Goal: Transaction & Acquisition: Book appointment/travel/reservation

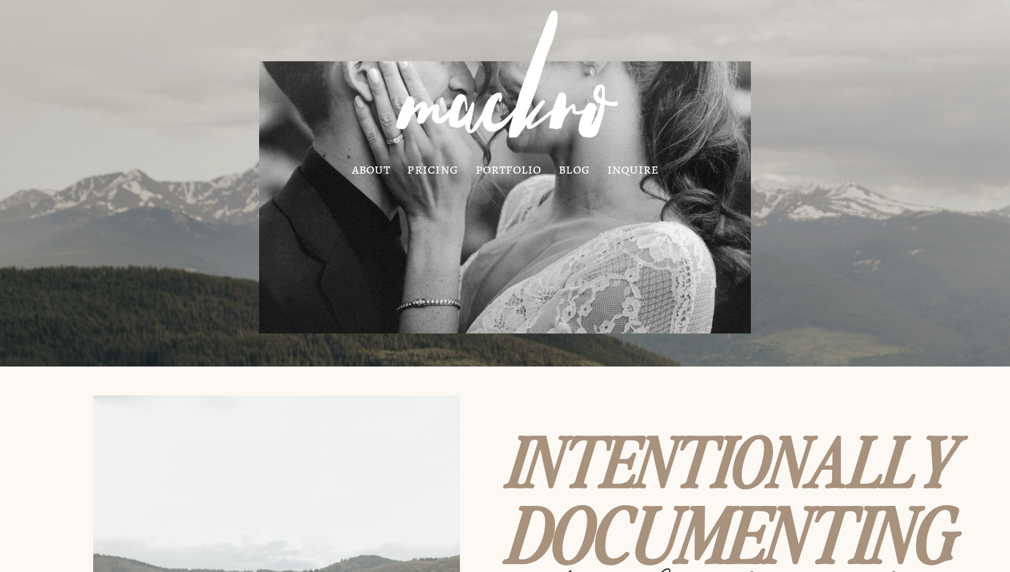
click at [497, 168] on link "portfolio" at bounding box center [509, 169] width 66 height 10
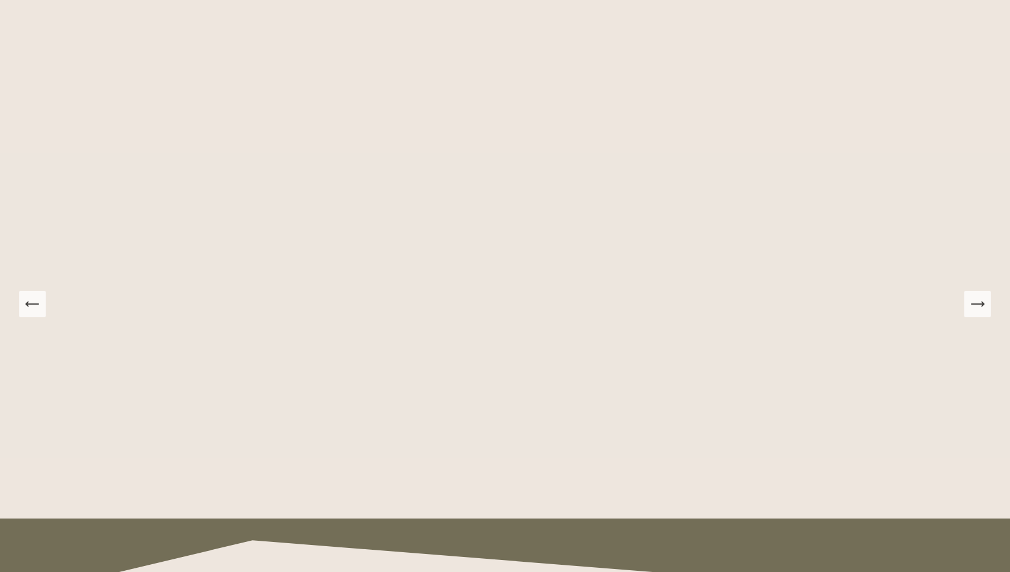
scroll to position [1048, 0]
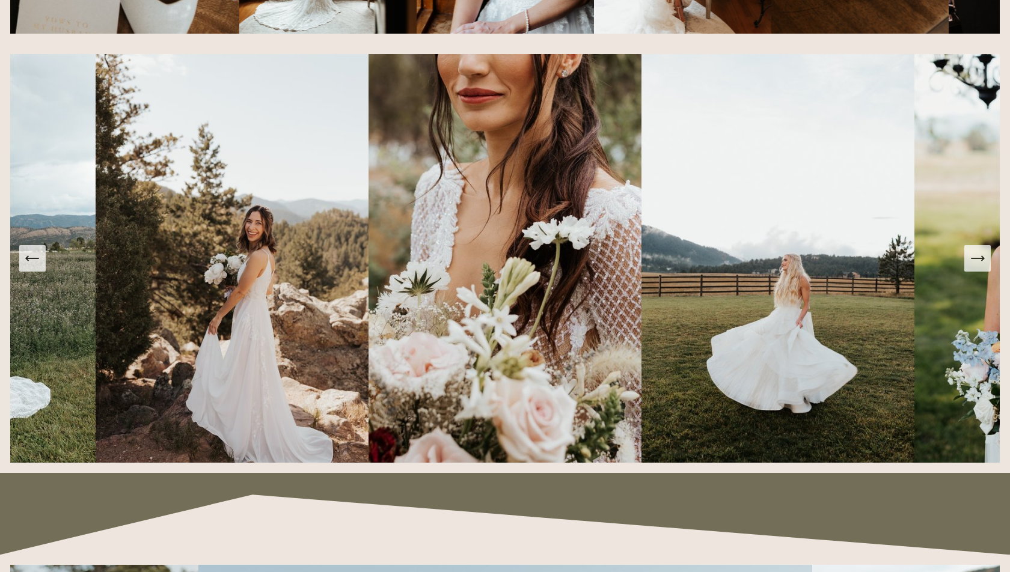
click at [970, 271] on button "Next Slide" at bounding box center [977, 258] width 26 height 26
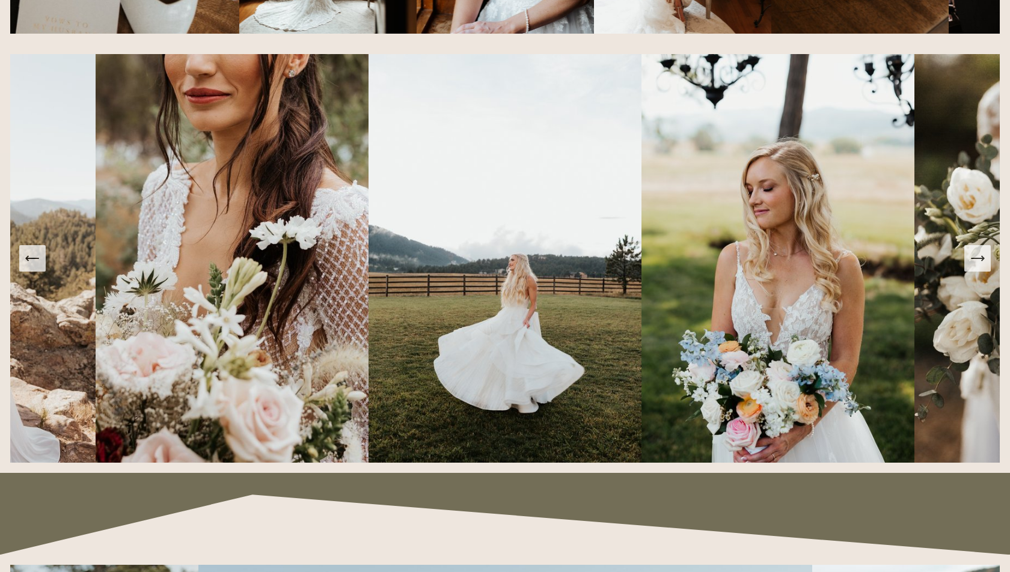
click at [970, 271] on button "Next Slide" at bounding box center [977, 258] width 26 height 26
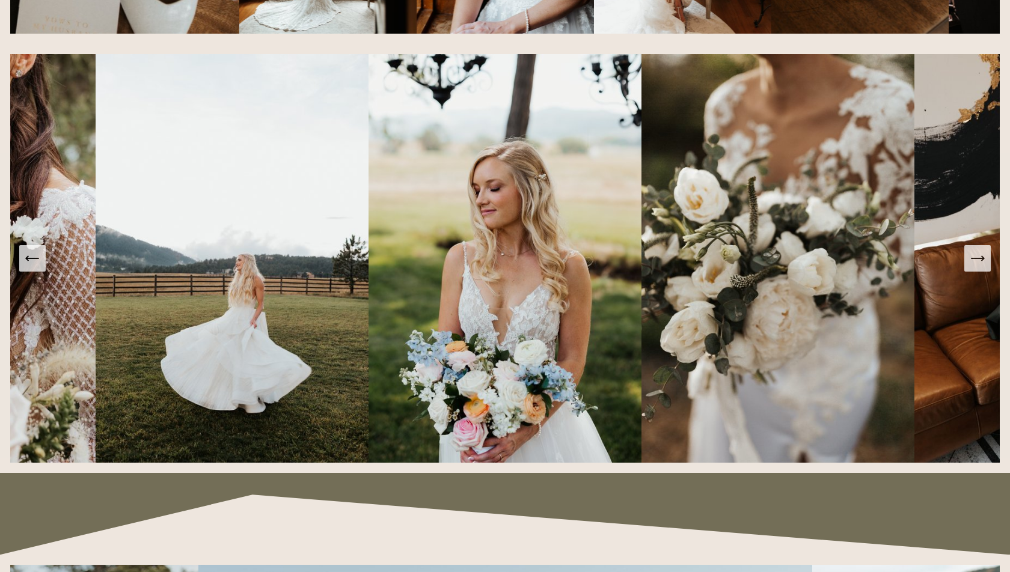
click at [970, 271] on button "Next Slide" at bounding box center [977, 258] width 26 height 26
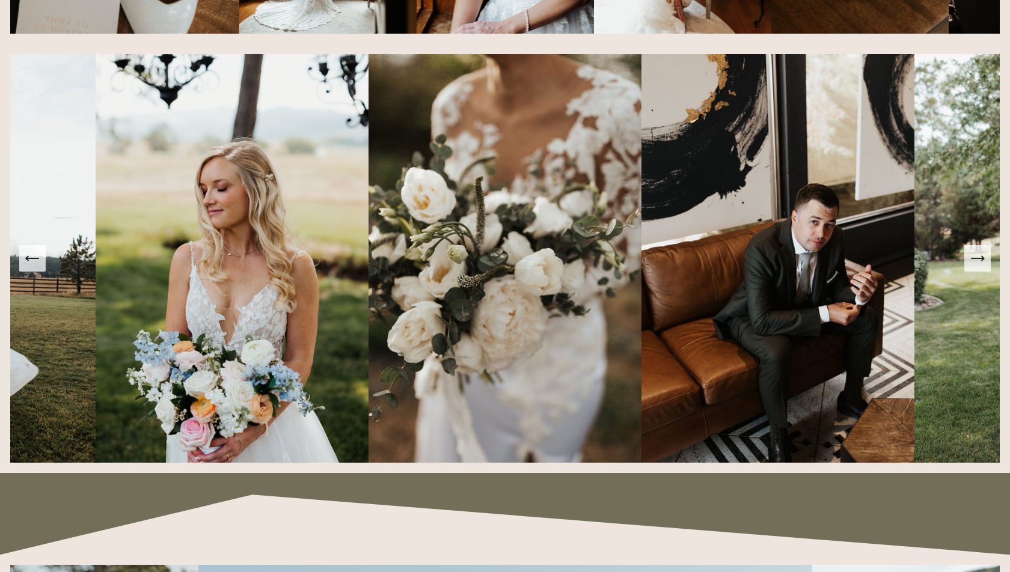
click at [970, 271] on button "Next Slide" at bounding box center [977, 258] width 26 height 26
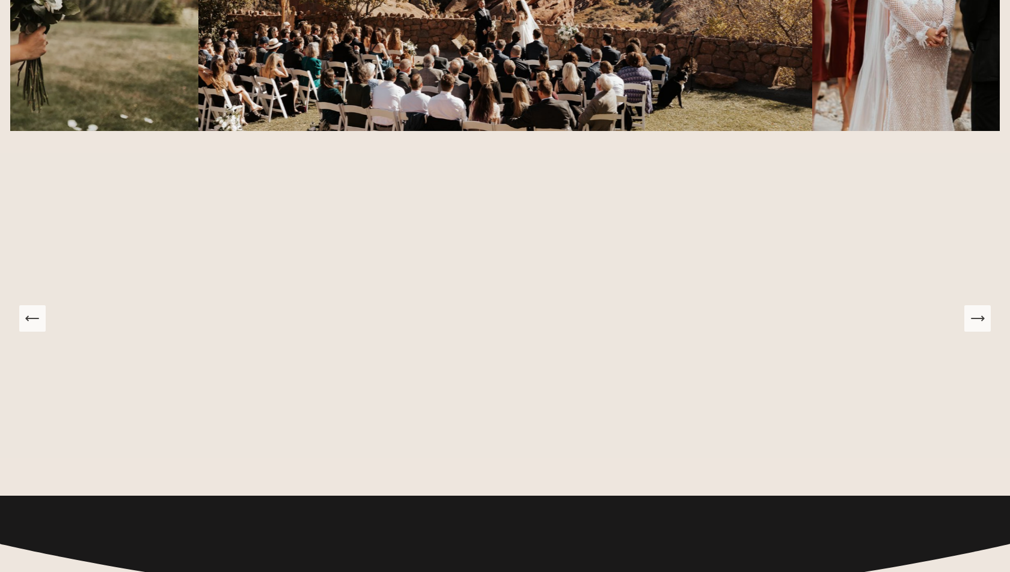
scroll to position [1896, 0]
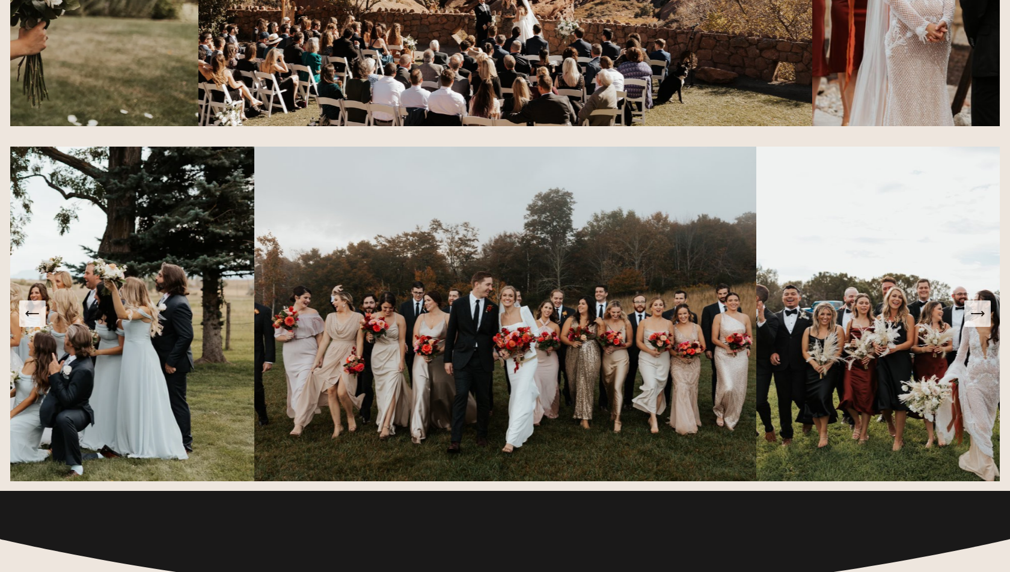
click at [967, 317] on button "Next Slide" at bounding box center [977, 314] width 26 height 26
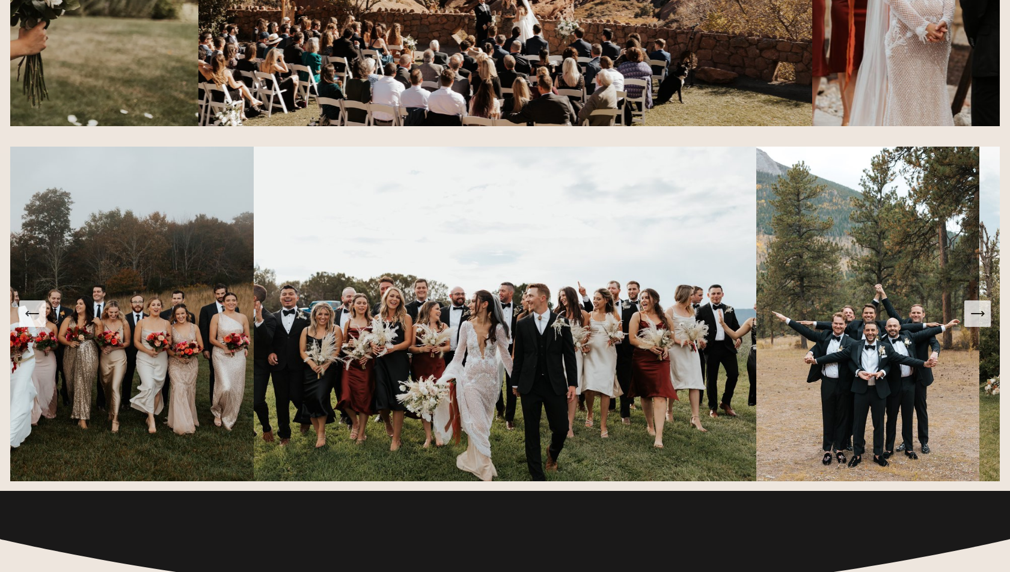
click at [967, 317] on button "Next Slide" at bounding box center [977, 314] width 26 height 26
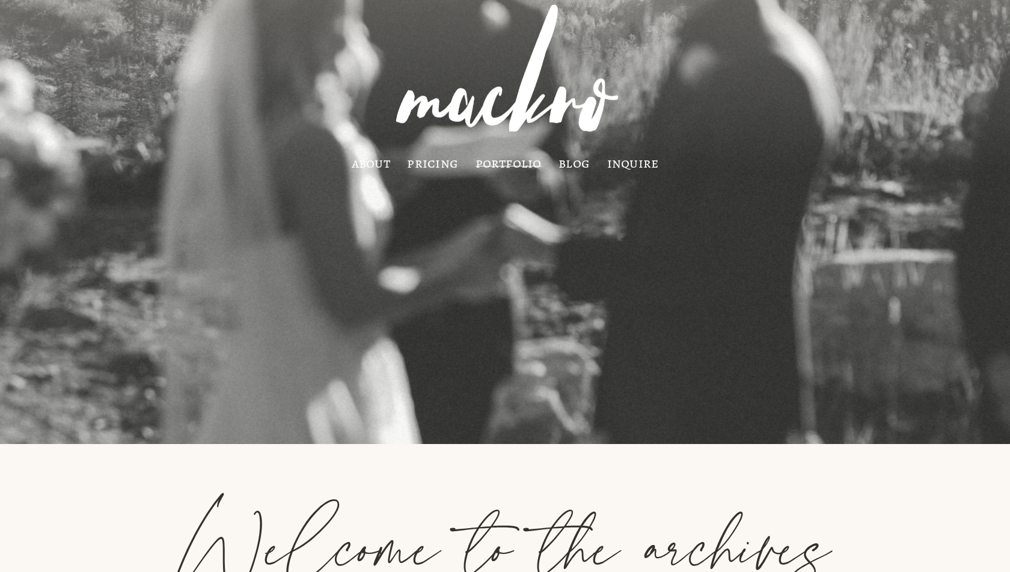
scroll to position [0, 0]
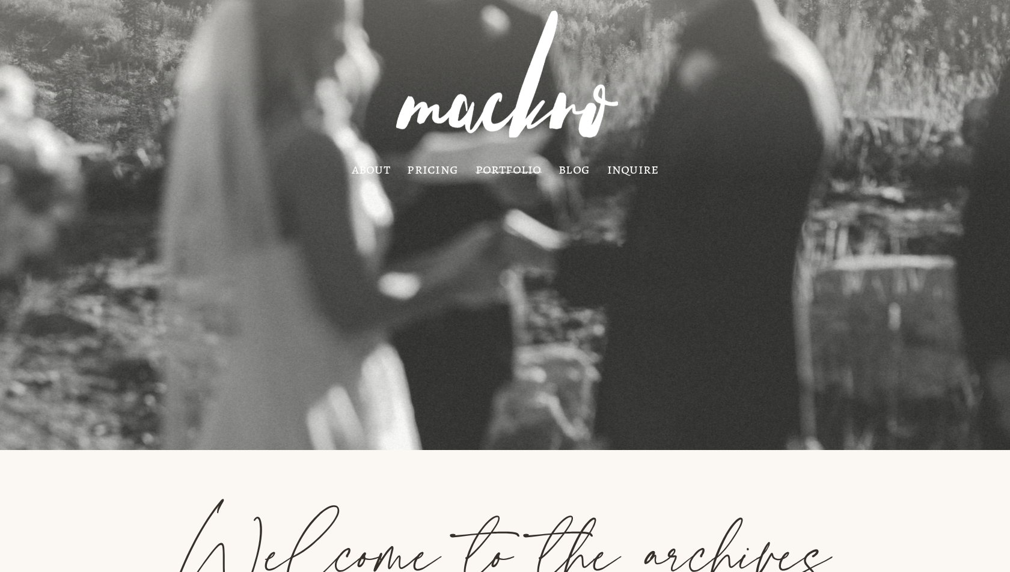
click at [438, 170] on link "pricing" at bounding box center [432, 169] width 51 height 10
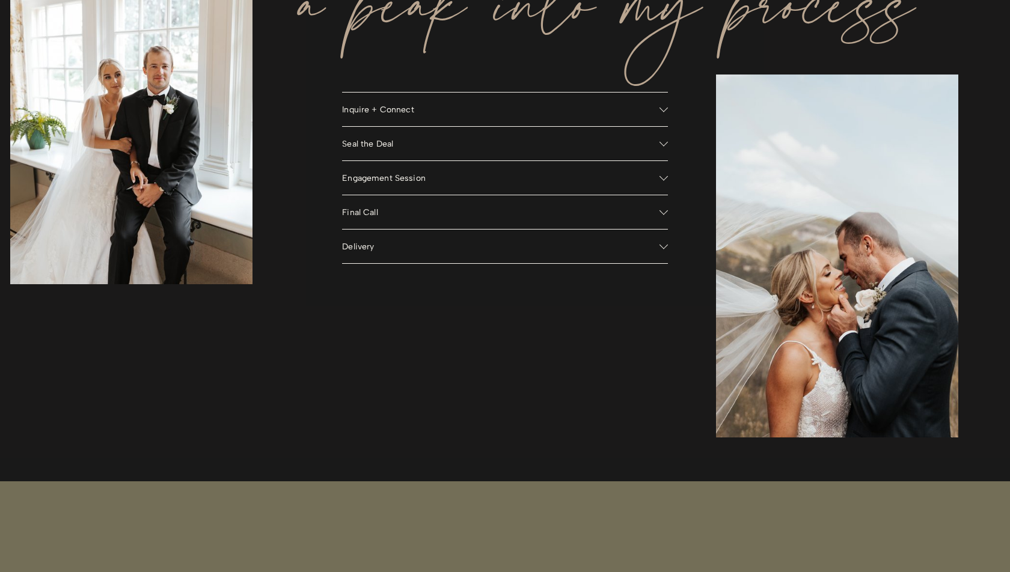
scroll to position [1094, 0]
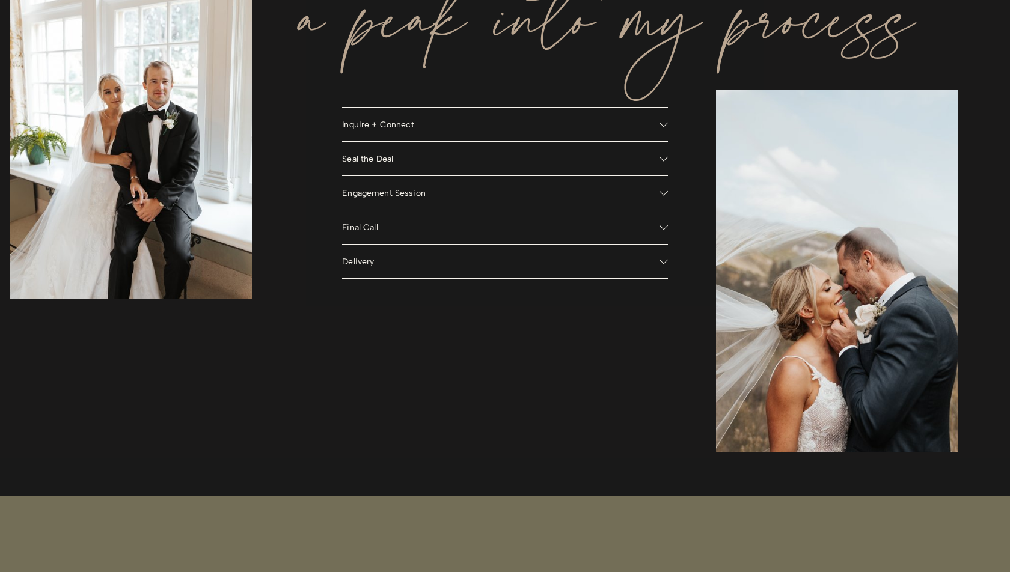
click at [462, 198] on span "Engagement Session" at bounding box center [500, 193] width 317 height 10
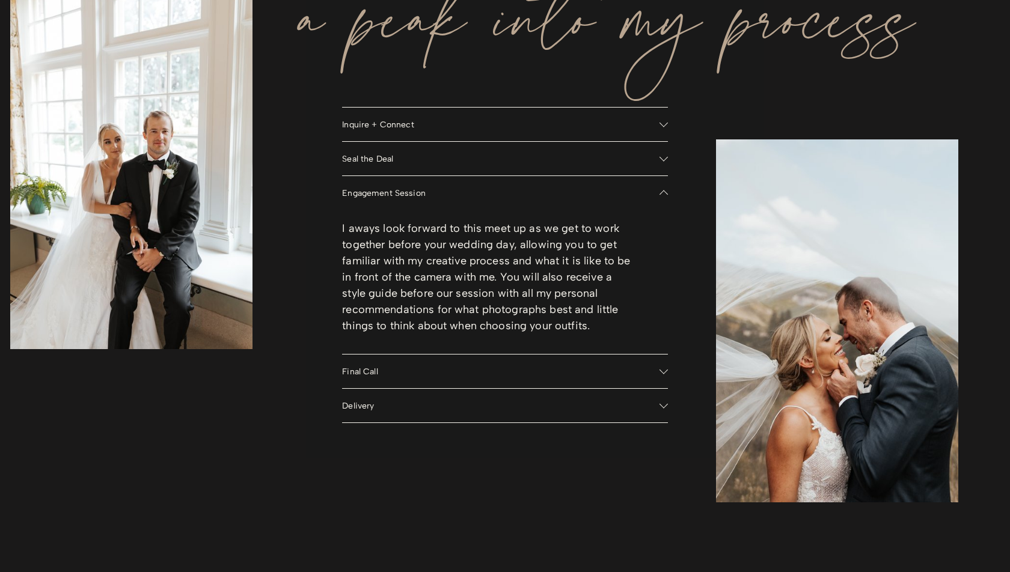
click at [449, 130] on button "Inquire + Connect" at bounding box center [505, 125] width 326 height 34
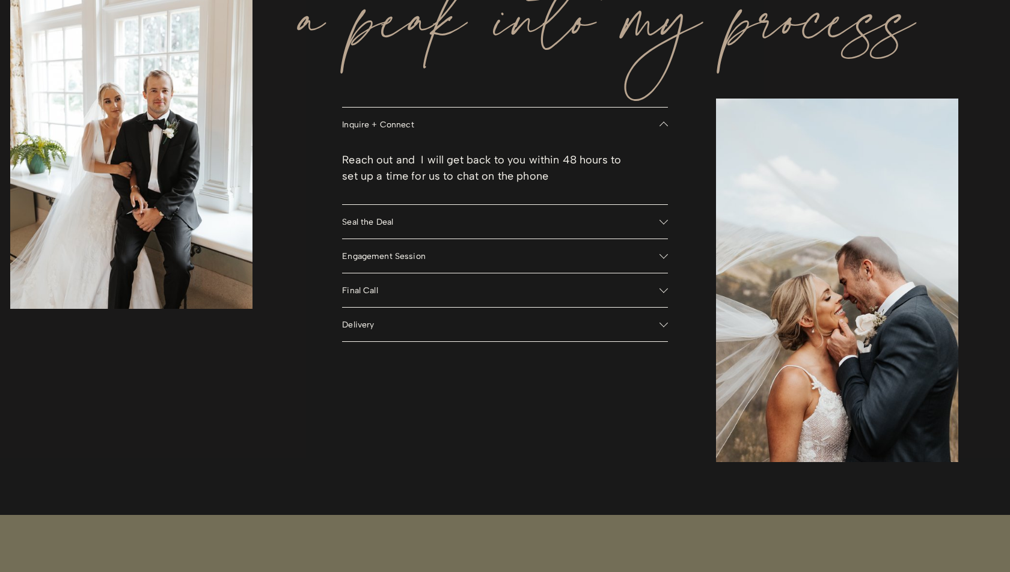
click at [446, 296] on button "Final Call" at bounding box center [505, 291] width 326 height 34
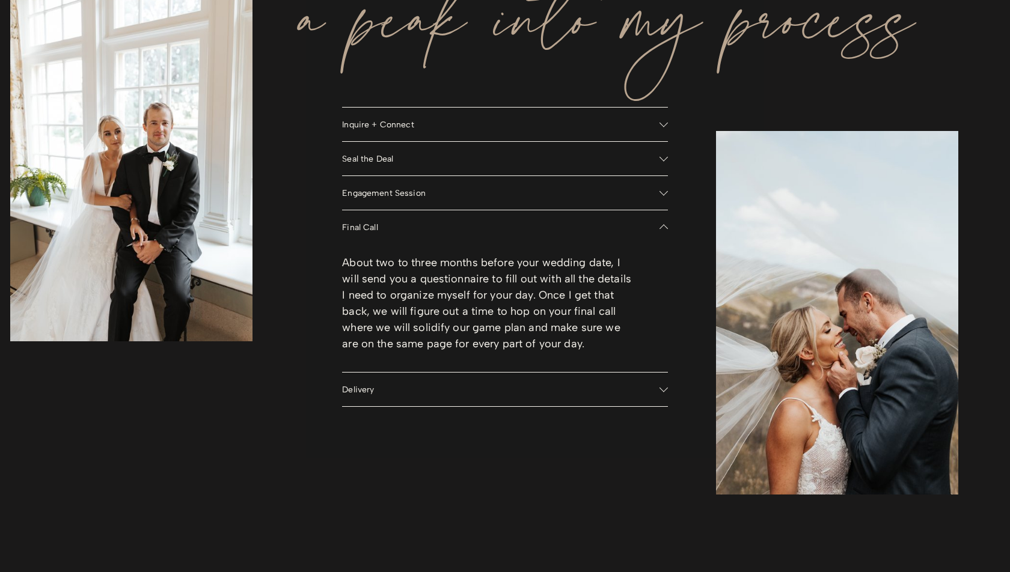
click at [457, 386] on span "Delivery" at bounding box center [500, 390] width 317 height 10
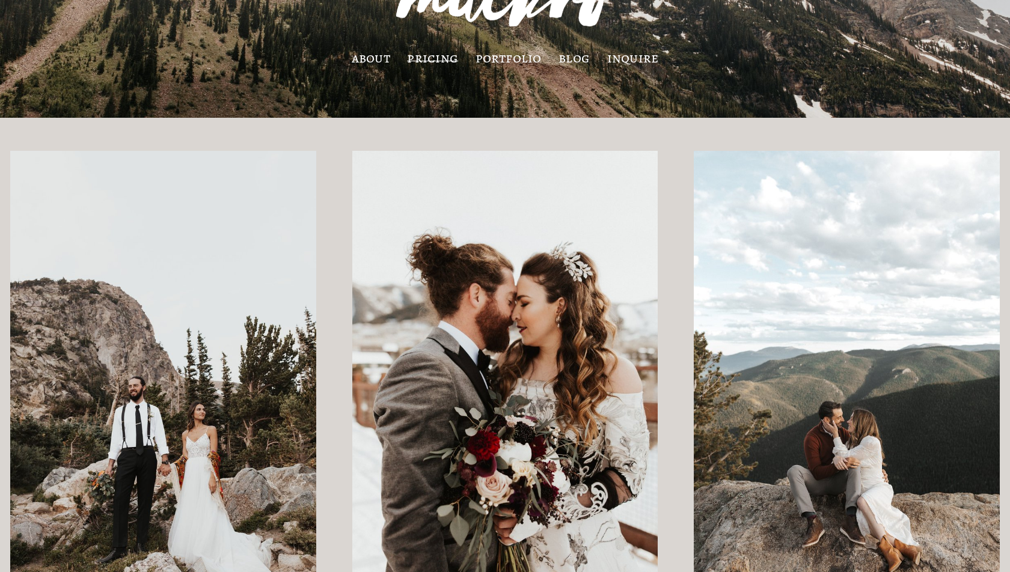
scroll to position [0, 0]
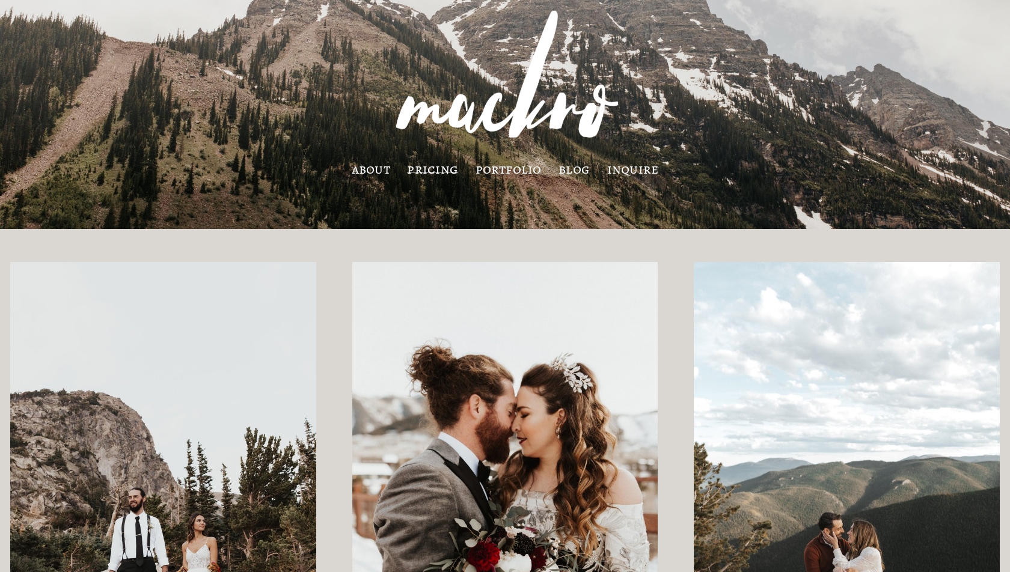
click at [497, 174] on link "portfolio" at bounding box center [509, 169] width 66 height 10
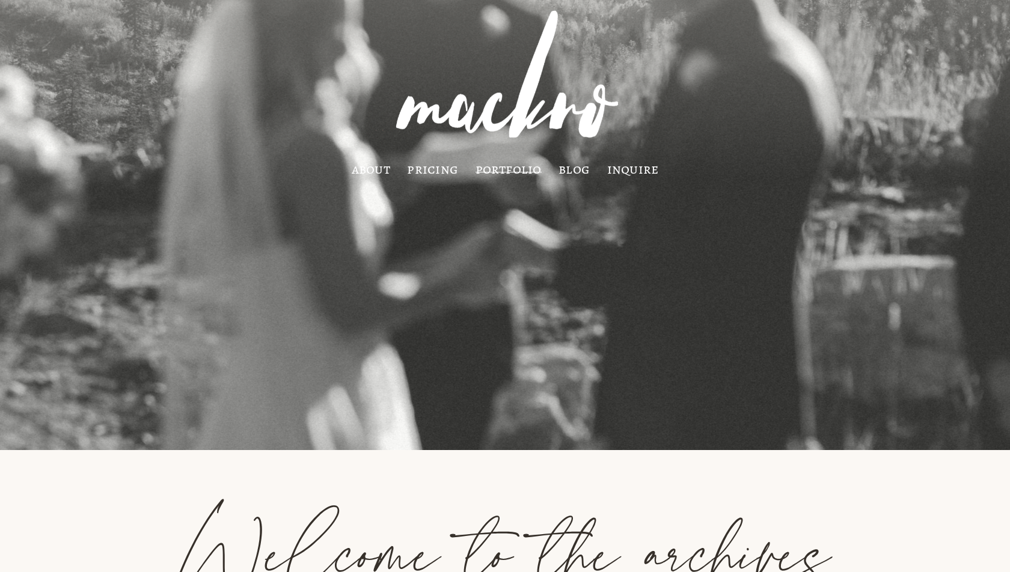
click at [450, 174] on link "pricing" at bounding box center [432, 169] width 51 height 10
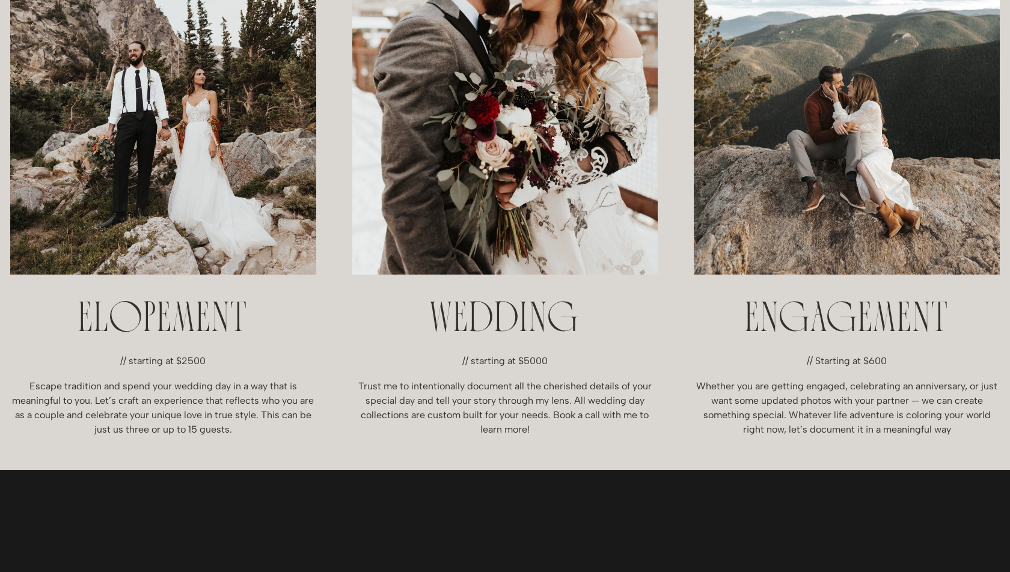
scroll to position [708, 0]
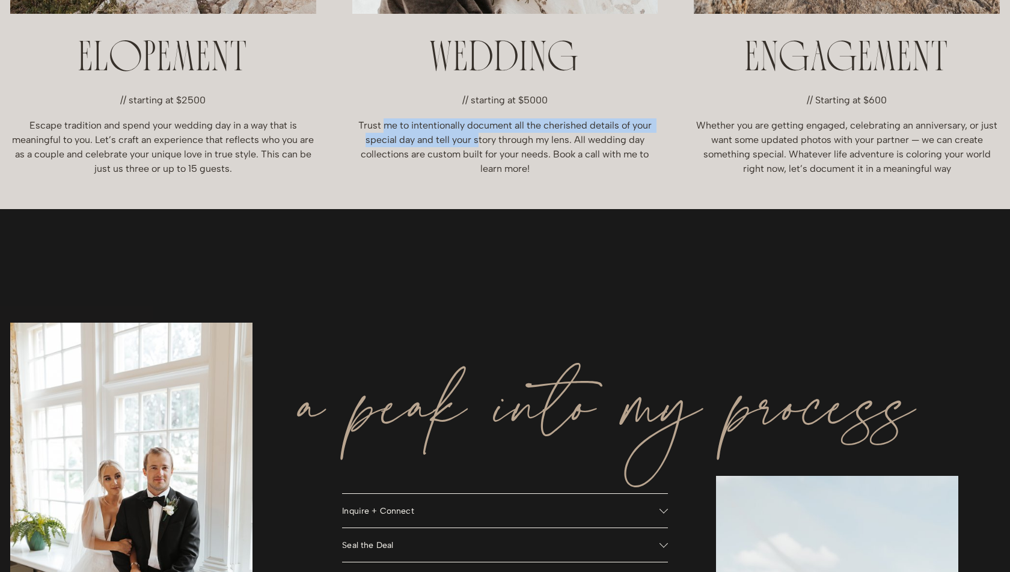
drag, startPoint x: 384, startPoint y: 124, endPoint x: 479, endPoint y: 141, distance: 96.0
click at [479, 141] on p "Trust me to intentionally document all the cherished details of your special da…" at bounding box center [505, 147] width 306 height 58
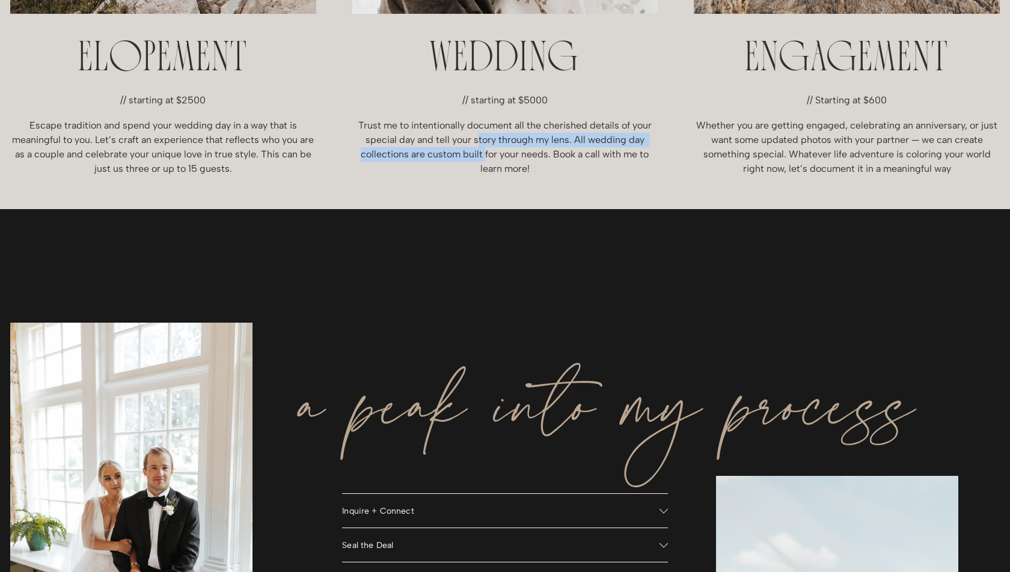
drag, startPoint x: 479, startPoint y: 141, endPoint x: 485, endPoint y: 155, distance: 14.5
click at [485, 155] on p "Trust me to intentionally document all the cherished details of your special da…" at bounding box center [505, 147] width 306 height 58
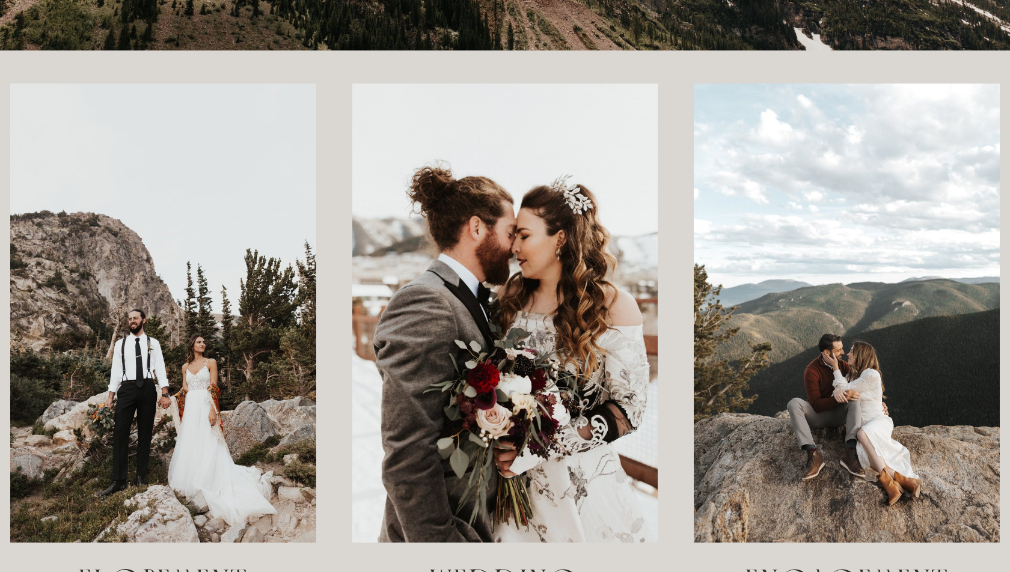
scroll to position [0, 0]
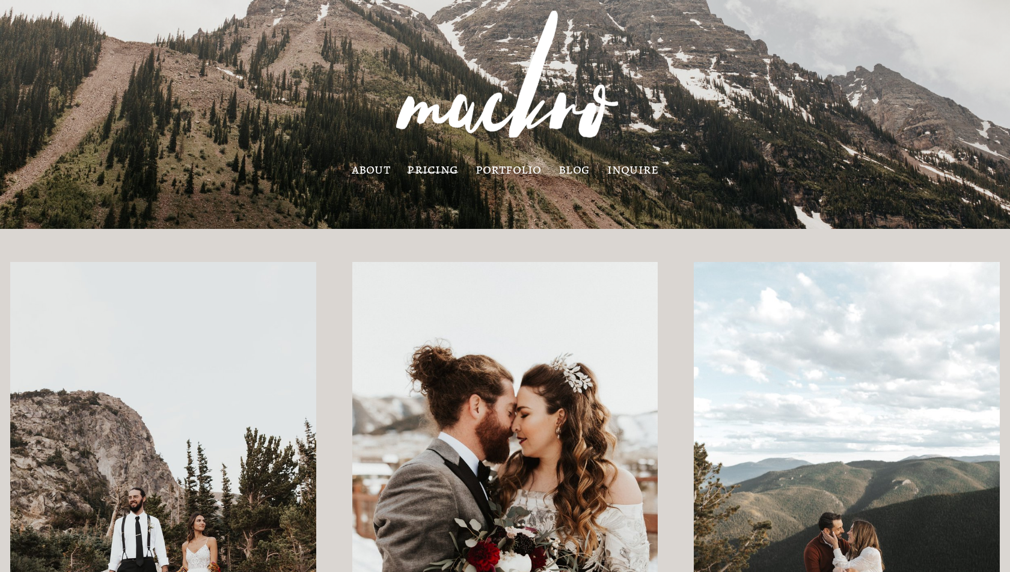
click at [429, 170] on link "pricing" at bounding box center [432, 169] width 51 height 10
click at [510, 174] on link "portfolio" at bounding box center [509, 169] width 66 height 10
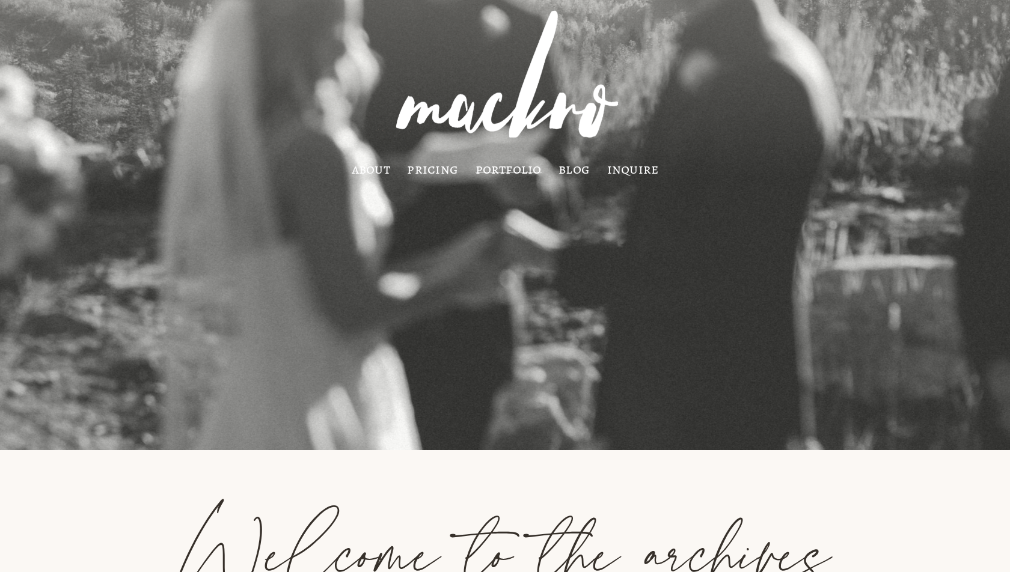
click at [379, 167] on link "about" at bounding box center [371, 169] width 38 height 10
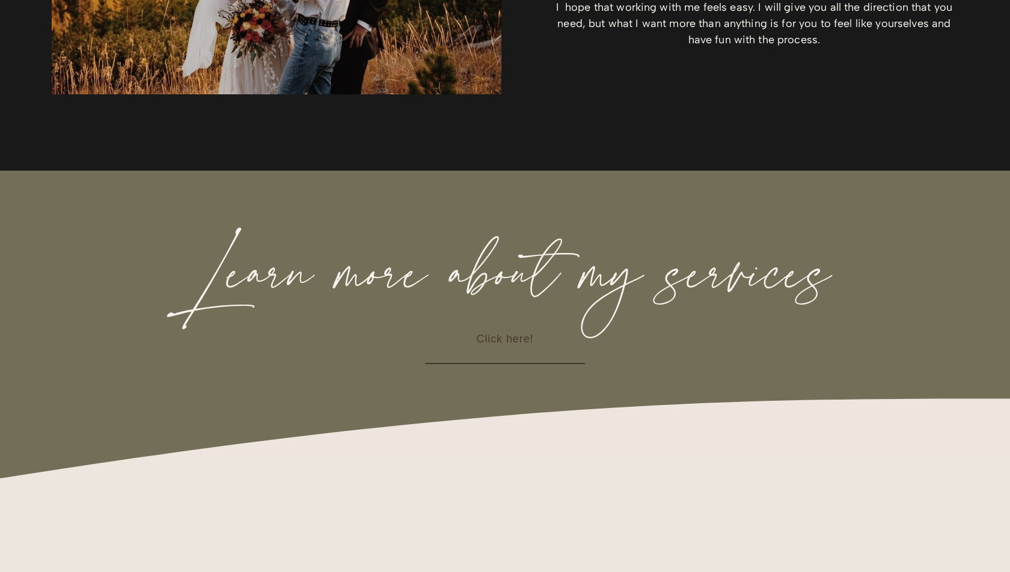
scroll to position [1610, 0]
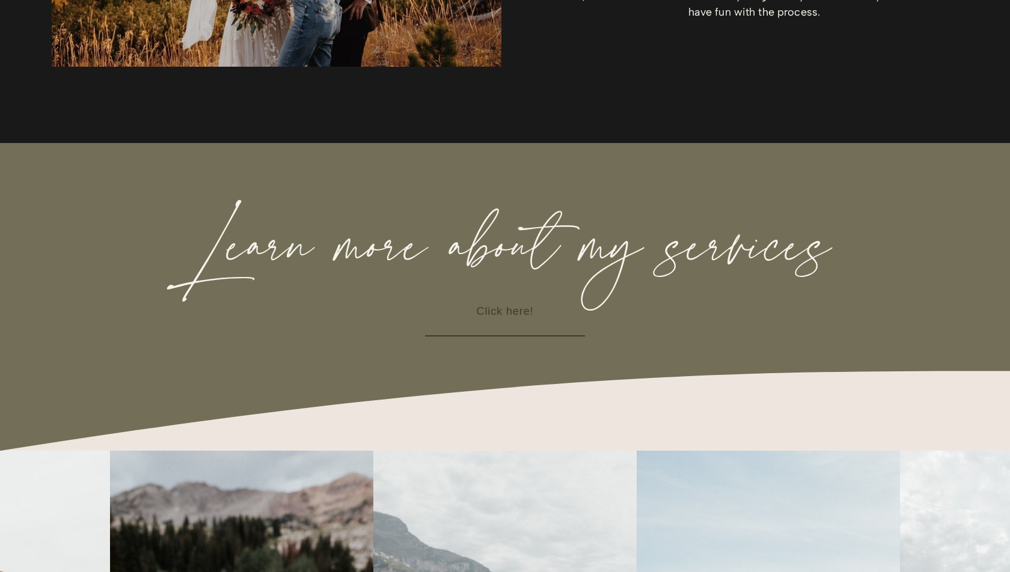
click at [512, 315] on link "Click here!" at bounding box center [504, 312] width 159 height 49
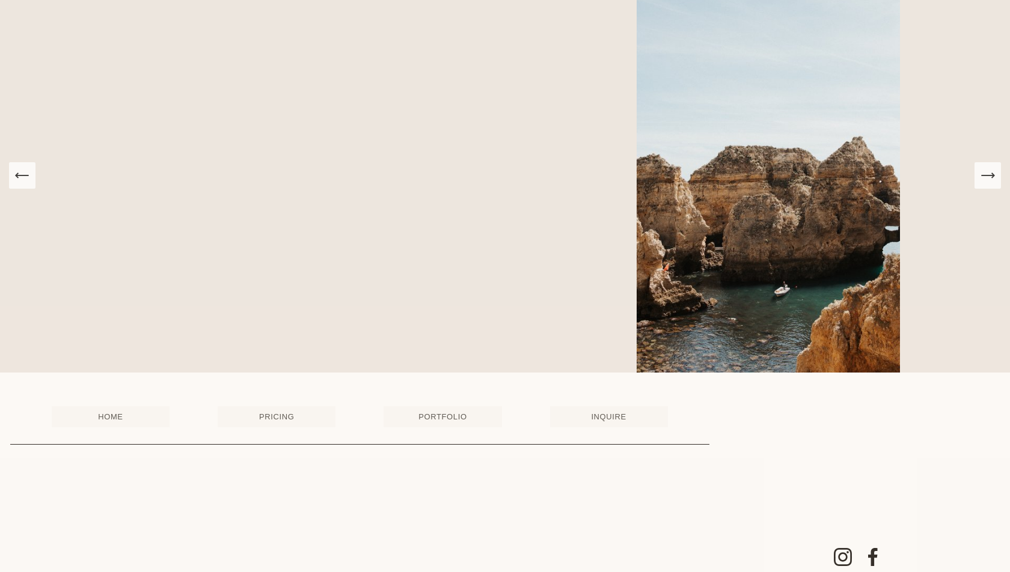
scroll to position [2079, 0]
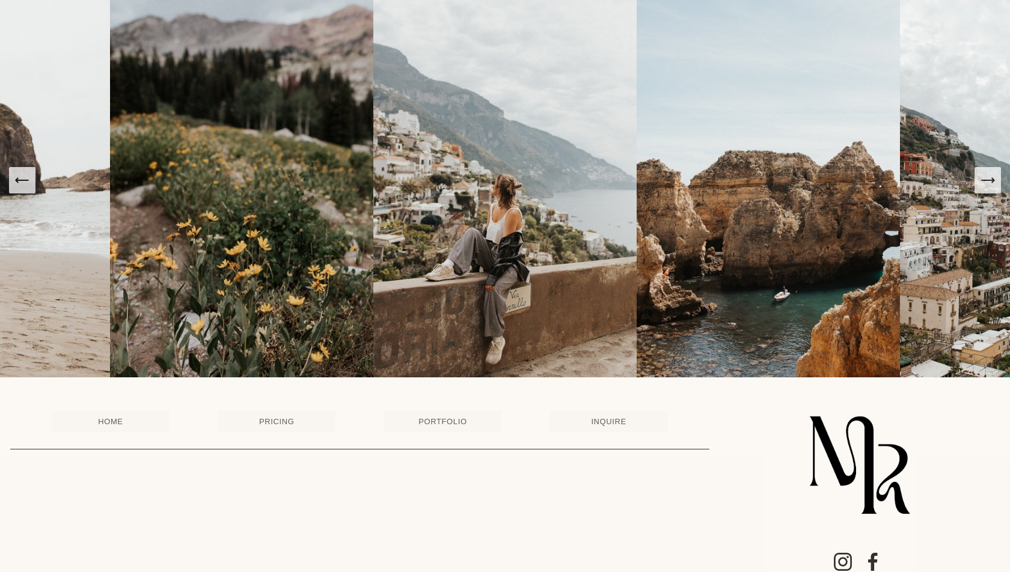
click at [617, 425] on link "INQUIRE" at bounding box center [609, 421] width 118 height 21
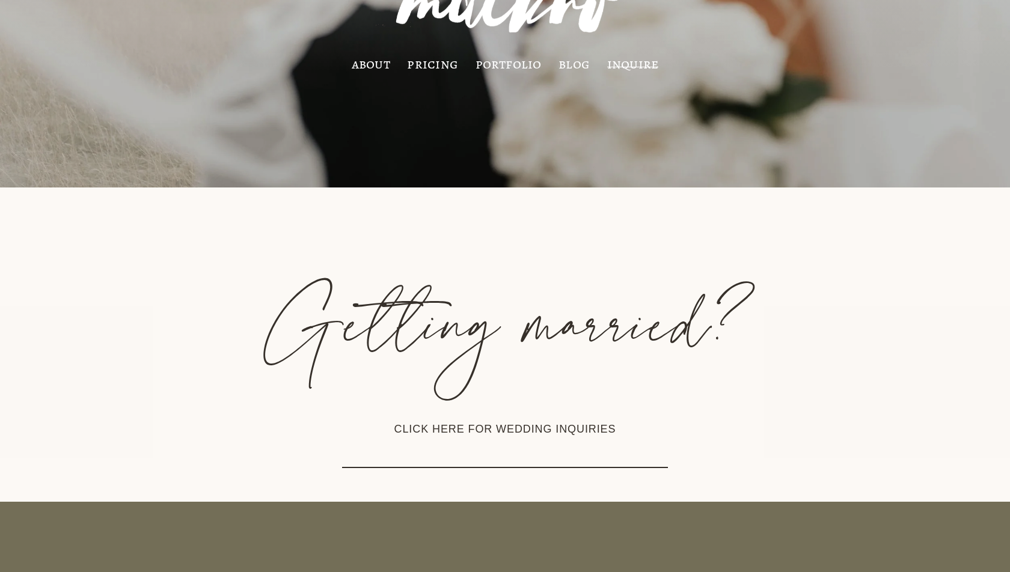
scroll to position [234, 0]
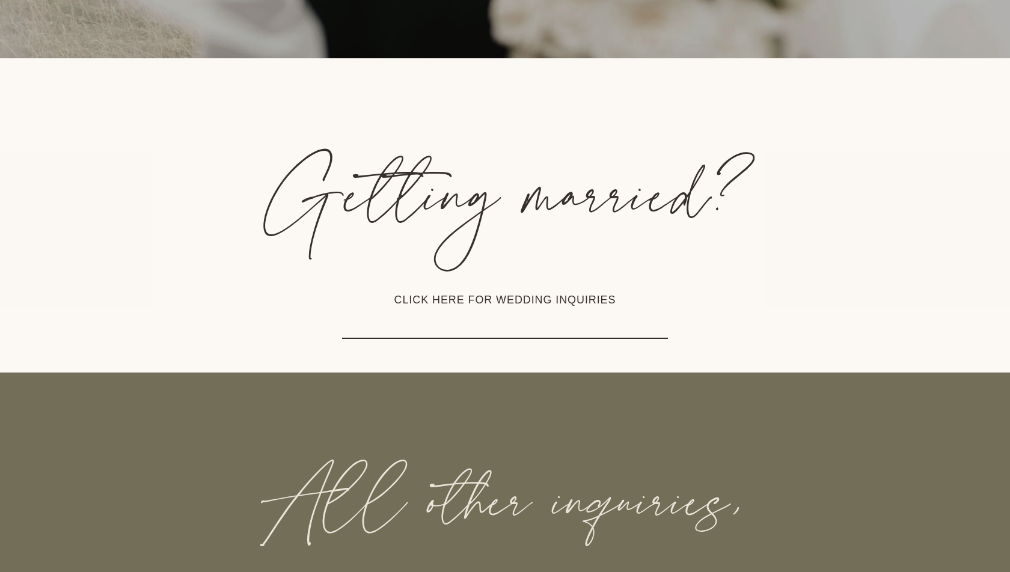
click at [577, 304] on link "CLICK HERE FOR WEDDING INQUIRIES" at bounding box center [504, 300] width 325 height 77
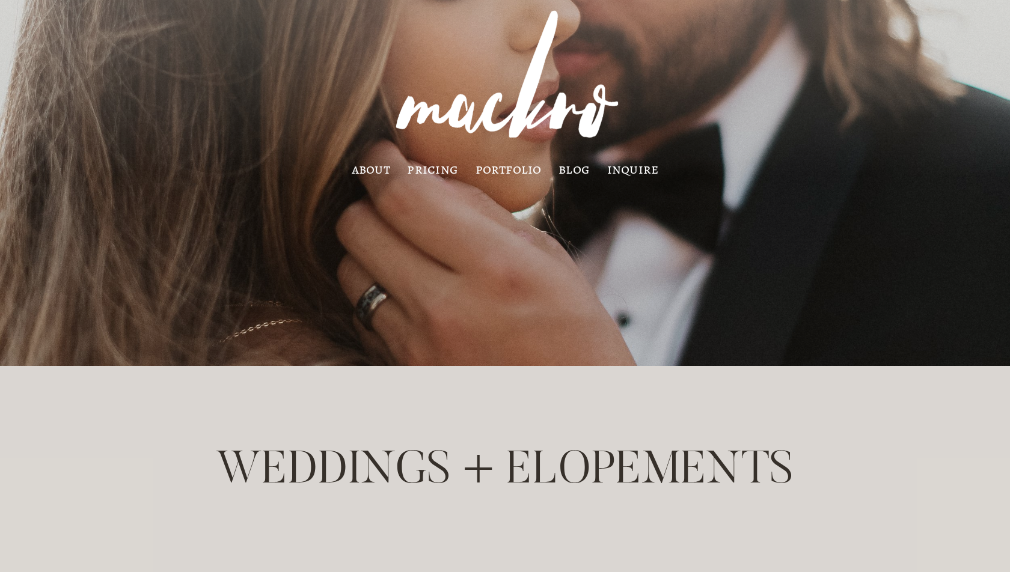
click at [432, 115] on img at bounding box center [505, 81] width 268 height 160
